Goal: Information Seeking & Learning: Learn about a topic

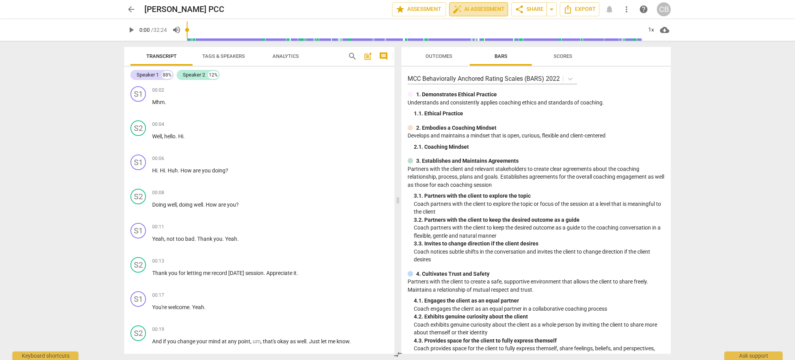
click at [498, 9] on span "auto_fix_high AI Assessment" at bounding box center [479, 9] width 52 height 9
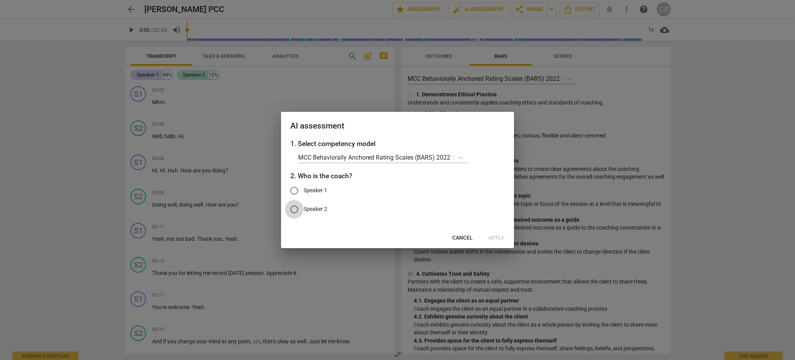
click at [295, 212] on input "Speaker 2" at bounding box center [294, 209] width 19 height 19
radio input "true"
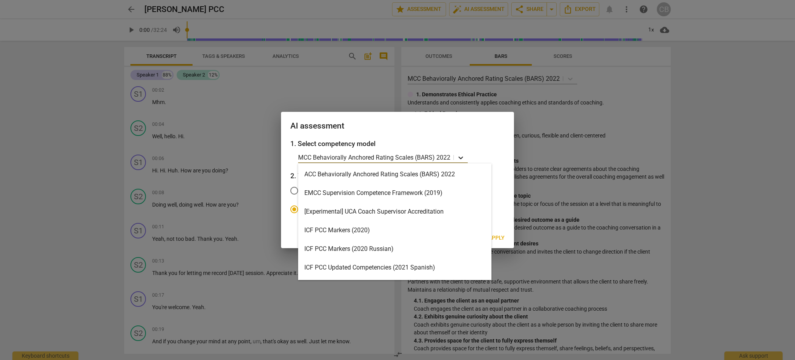
click at [460, 159] on icon at bounding box center [461, 158] width 8 height 8
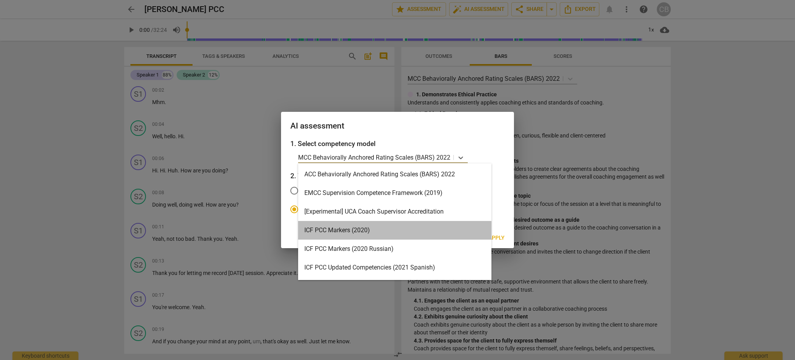
click at [398, 229] on div "ICF PCC Markers (2020)" at bounding box center [394, 230] width 193 height 19
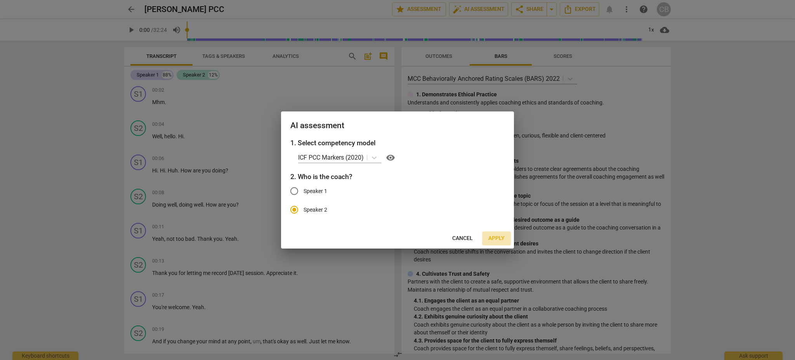
click at [494, 237] on span "Apply" at bounding box center [497, 239] width 16 height 8
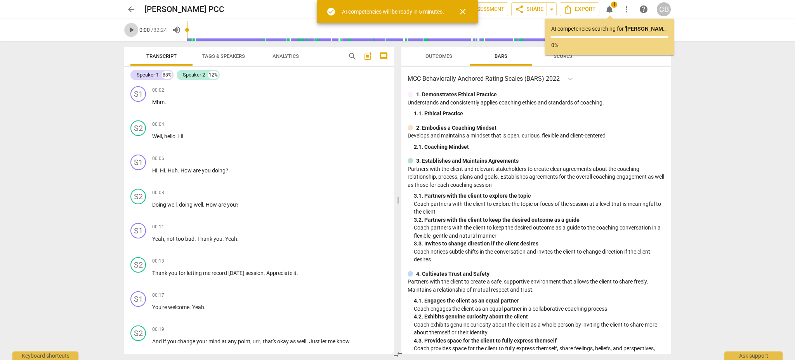
click at [132, 31] on span "play_arrow" at bounding box center [131, 29] width 9 height 9
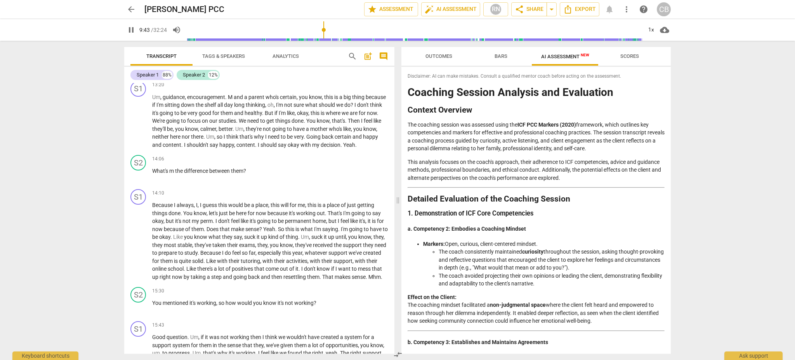
scroll to position [1434, 0]
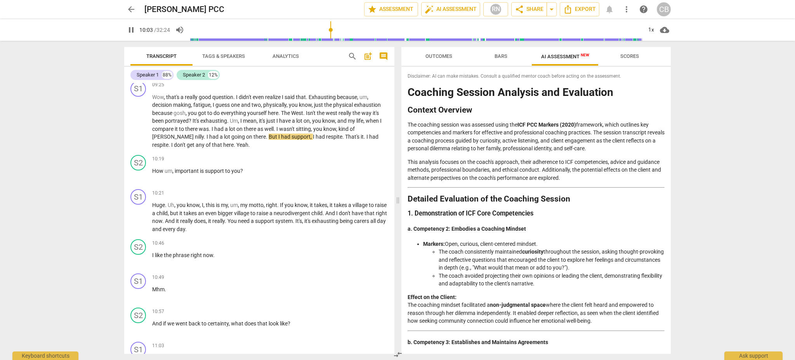
click at [597, 320] on p "Effect on the Client: The coaching mindset facilitated a non-judgmental space w…" at bounding box center [536, 309] width 257 height 32
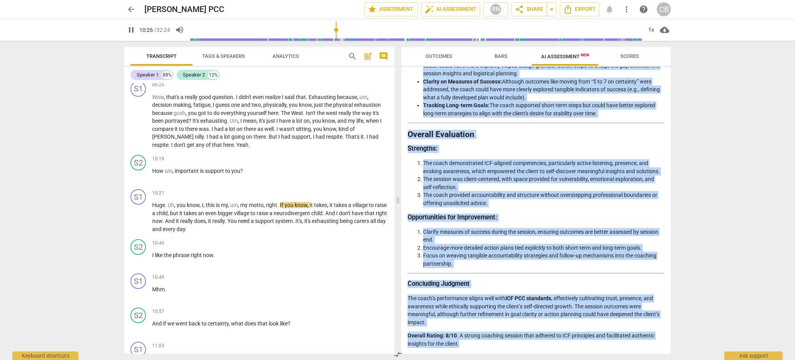
scroll to position [1163, 0]
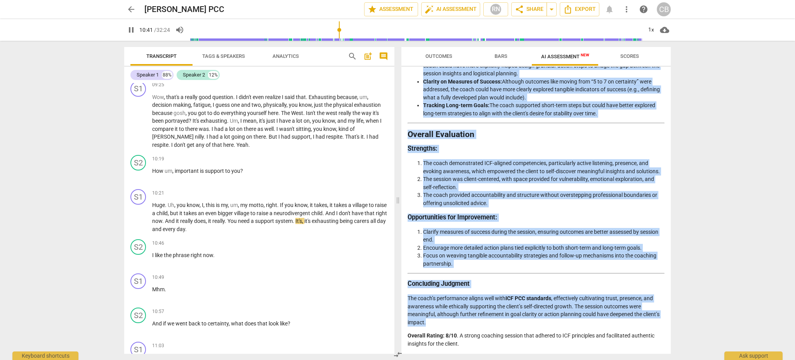
drag, startPoint x: 567, startPoint y: 199, endPoint x: 593, endPoint y: 323, distance: 126.6
copy div "1. Demonstration of ICF Core Competencies a. Competency 2: Embodies a Coaching …"
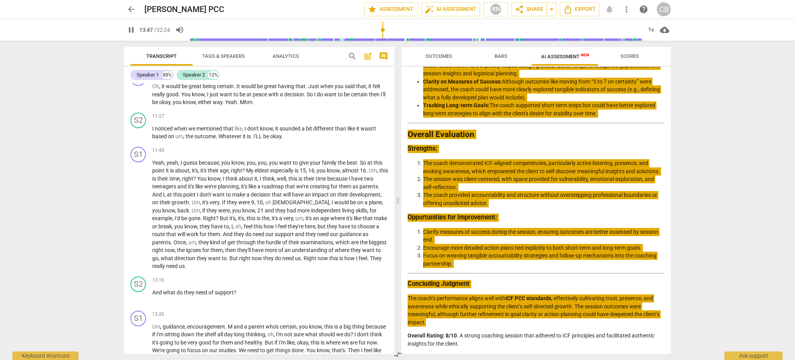
scroll to position [1977, 0]
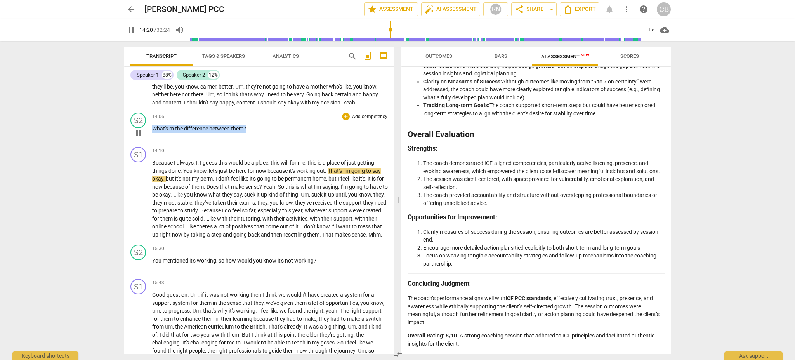
drag, startPoint x: 252, startPoint y: 129, endPoint x: 147, endPoint y: 116, distance: 106.0
click at [147, 116] on div "S2 play_arrow pause 14:06 + Add competency keyboard_arrow_right What's m the di…" at bounding box center [259, 127] width 270 height 34
copy p "What's m the difference between them ?"
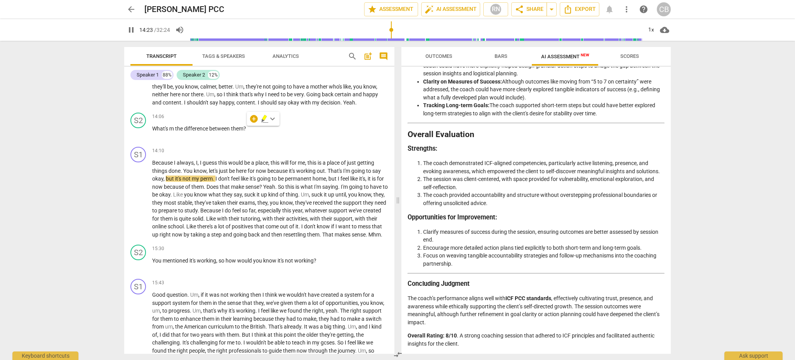
click at [463, 264] on li "Focus on weaving tangible accountability strategies and follow-up mechanisms in…" at bounding box center [544, 260] width 242 height 16
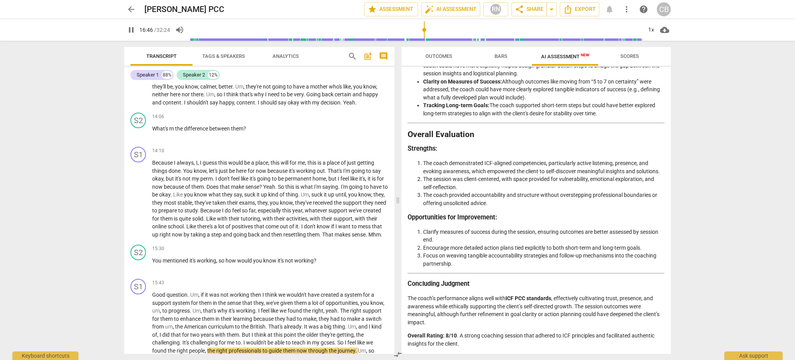
scroll to position [2249, 0]
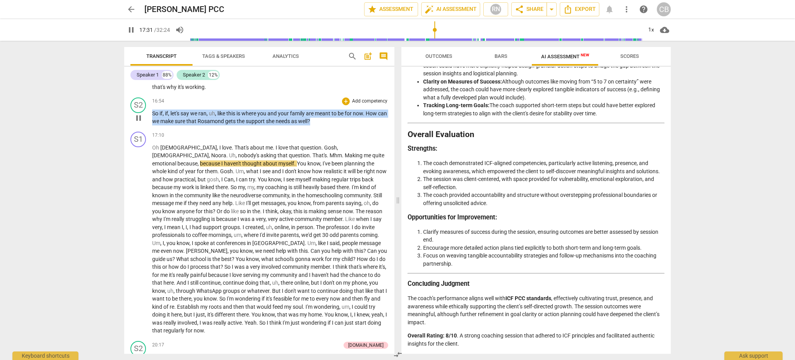
drag, startPoint x: 326, startPoint y: 127, endPoint x: 148, endPoint y: 120, distance: 178.4
click at [148, 120] on div "S2 play_arrow pause 16:54 + Add competency keyboard_arrow_right So if , if , le…" at bounding box center [259, 111] width 270 height 34
copy p "So if , if , let's say we ran , uh , like this is where you and your family are…"
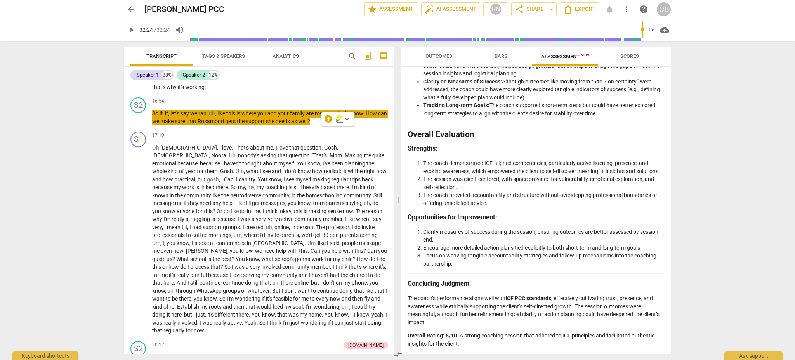
type input "1944"
